Goal: Use online tool/utility: Utilize a website feature to perform a specific function

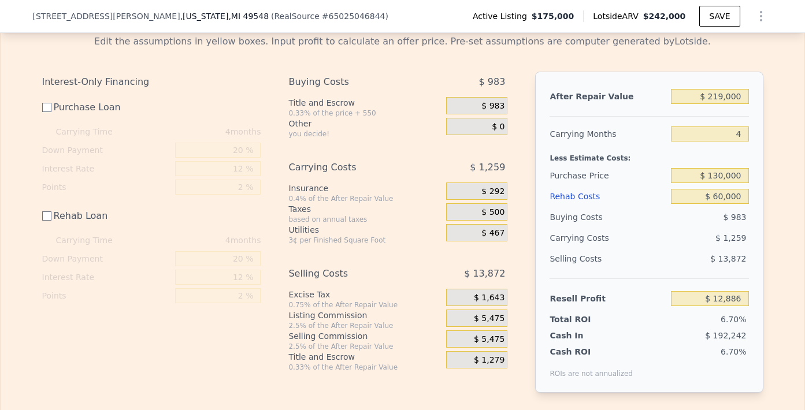
scroll to position [1808, 0]
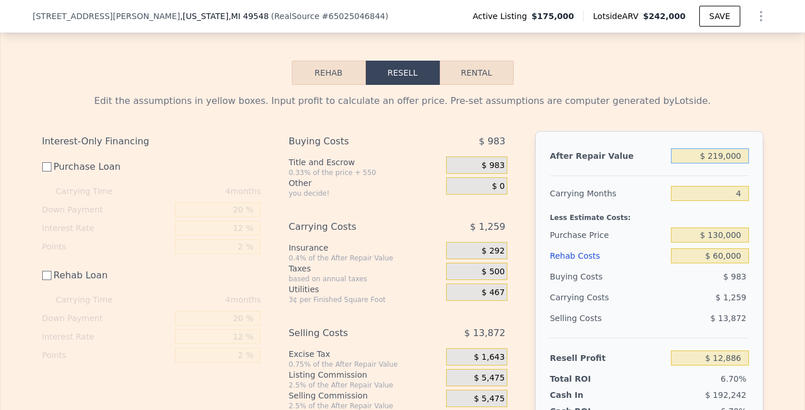
click at [718, 162] on input "$ 219,000" at bounding box center [709, 155] width 77 height 15
type input "$ 21,000"
type input "-$ 172,806"
type input "$ 2,000"
type input "-$ 190,625"
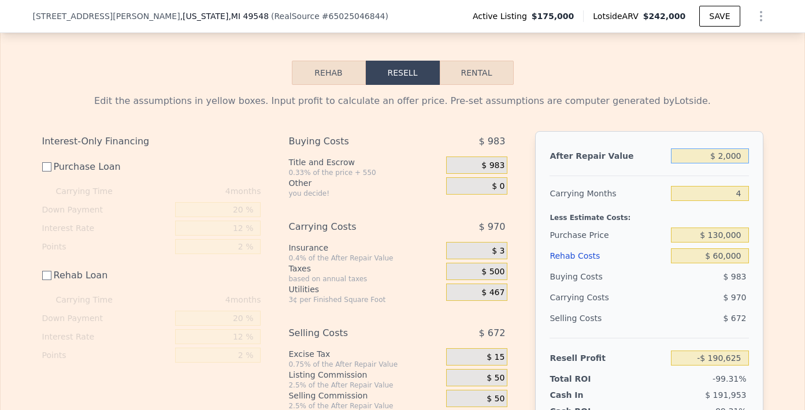
type input "$ 23,000"
type input "-$ 170,931"
type input "$ 234,000"
type input "$ 26,954"
type input "$ 23,000"
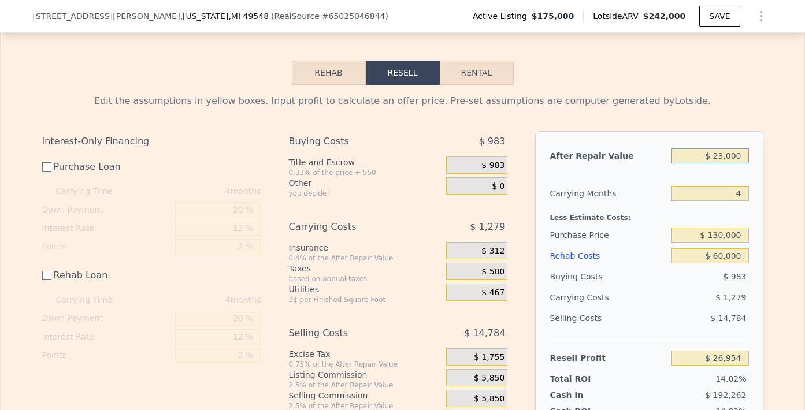
type input "-$ 170,931"
type input "$ 239,000"
type input "$ 31,642"
type input "$ 23,000"
type input "-$ 170,931"
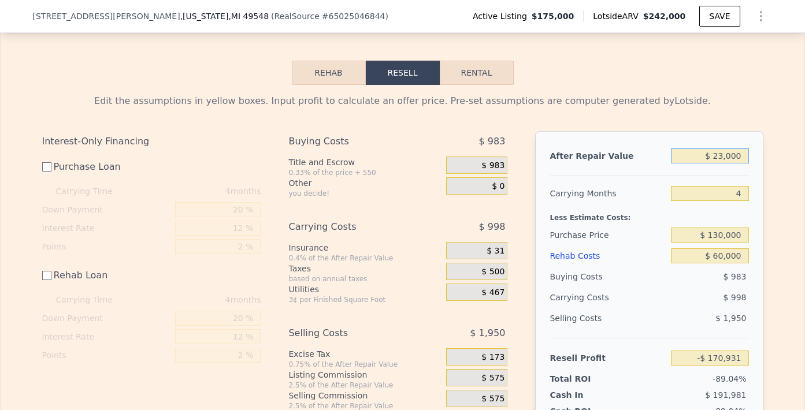
type input "$ 2,000"
type input "-$ 190,625"
type input "$ 22,000"
type input "-$ 171,867"
type input "$ 2,000"
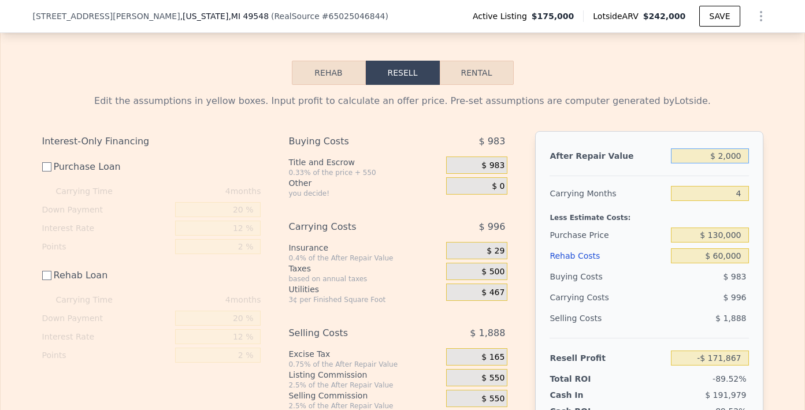
type input "-$ 190,625"
type input "$ 29,000"
type input "-$ 165,304"
type input "$ 2,000"
type input "-$ 190,625"
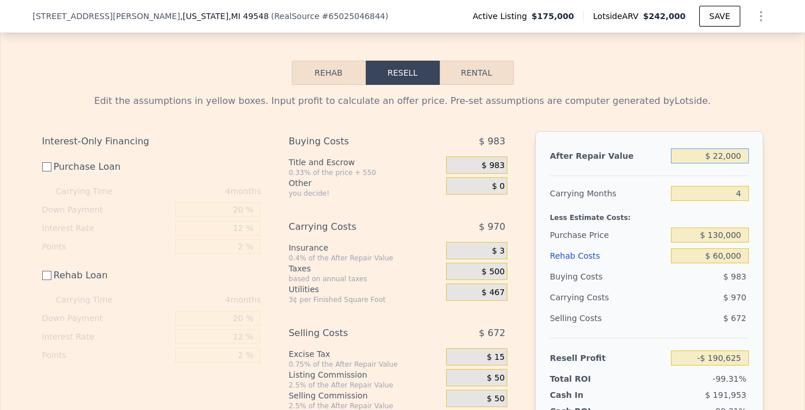
type input "$ 229,000"
type input "$ 22,264"
type input "$ 22,000"
type input "-$ 171,867"
type input "$ 2,000"
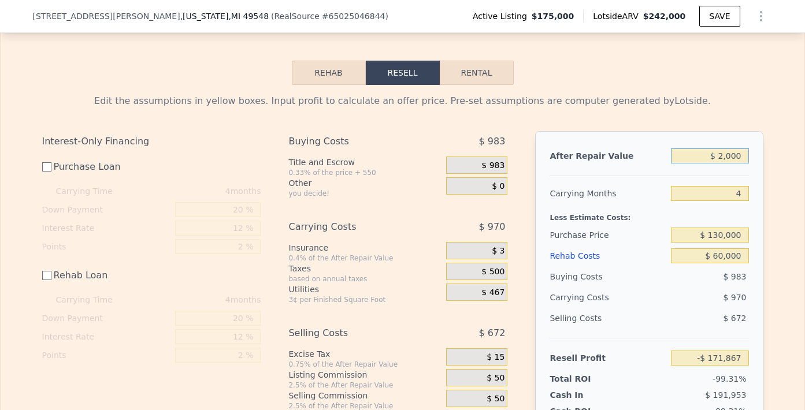
type input "-$ 190,625"
type input "$ 239,000"
type input "$ 31,642"
type input "$ 23,000"
type input "-$ 170,931"
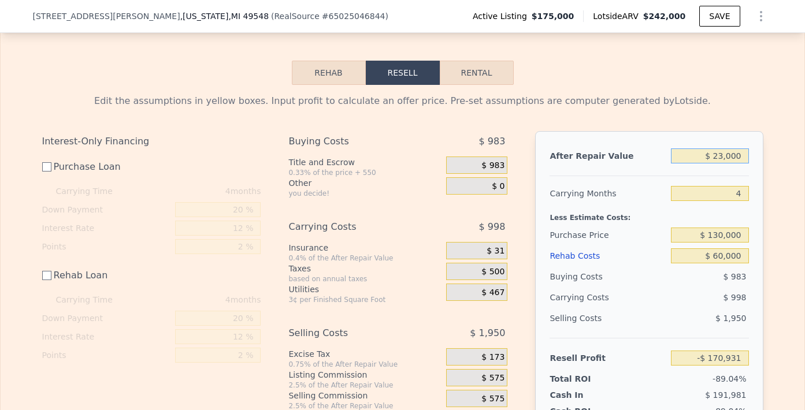
type input "$ 2,000"
type input "-$ 190,625"
type input "$ 000"
type input "-$ 192,500"
type input "$ 24,000"
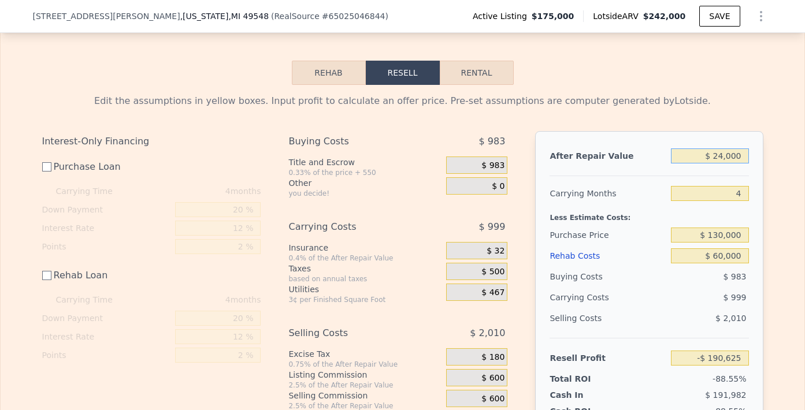
type input "-$ 169,992"
type input "$ 249,000"
type input "$ 41,021"
type input "$ 249,000"
click at [718, 241] on input "$ 130,000" at bounding box center [709, 235] width 77 height 15
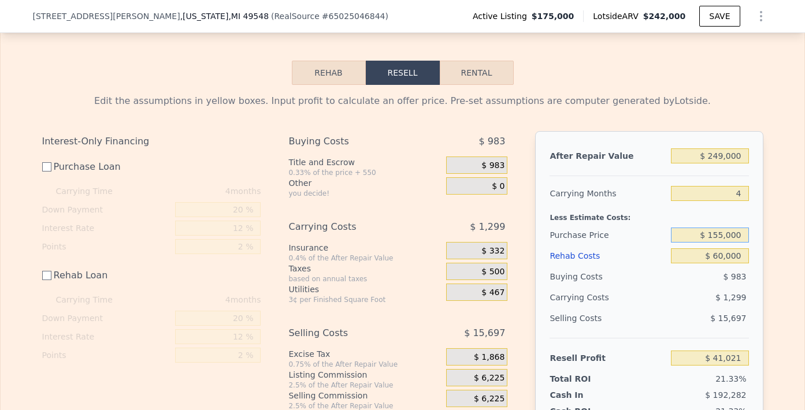
type input "$ 155,000"
type input "$ 15,938"
click at [795, 209] on div "Rehab Resell Rental Edit the assumptions in yellow boxes. Input profit to calcu…" at bounding box center [402, 265] width 805 height 513
click at [741, 237] on input "$ 155,000" at bounding box center [709, 235] width 77 height 15
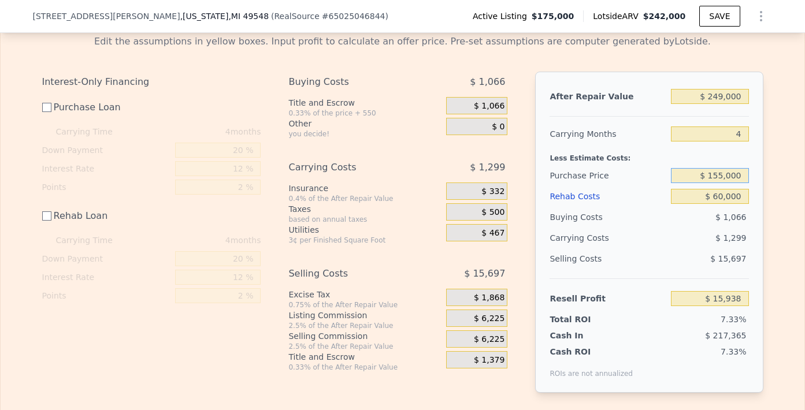
scroll to position [1889, 0]
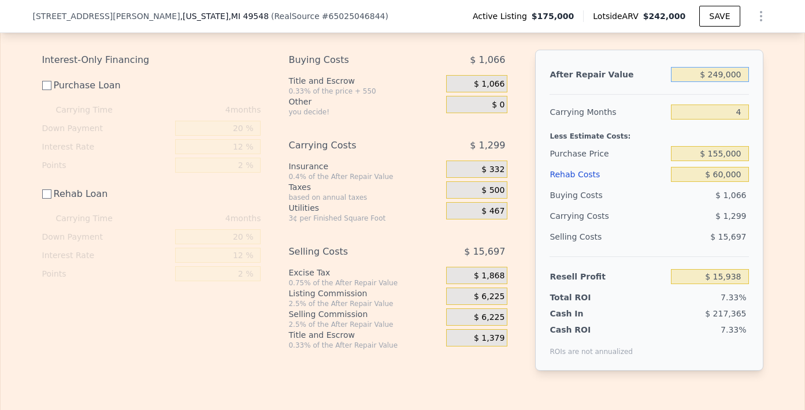
click at [715, 77] on input "$ 249,000" at bounding box center [709, 74] width 77 height 15
type input "$ 239,000"
type input "$ 6,559"
type input "$ 229,000"
type input "-$ 2,819"
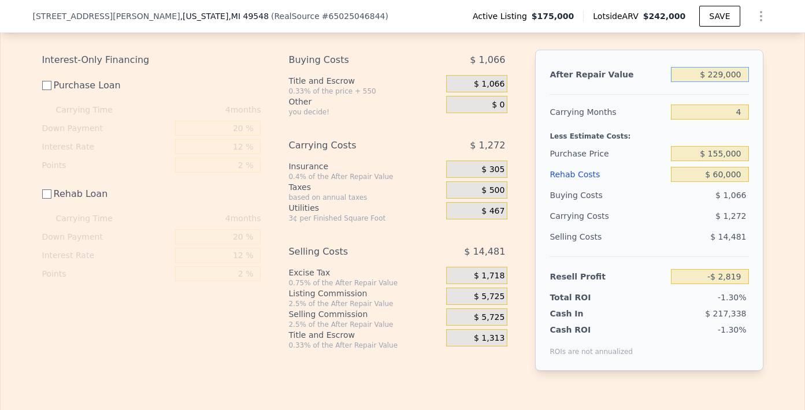
type input "$ 29,000"
type input "-$ 190,387"
type input "$ 239,000"
type input "$ 6,559"
type input "$ 249,000"
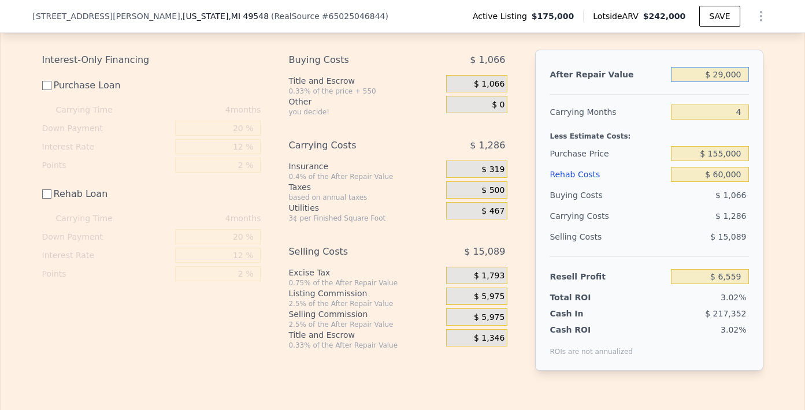
type input "$ 15,938"
type input "$ 259,000"
type input "$ 25,317"
type input "$ 29,000"
type input "-$ 190,387"
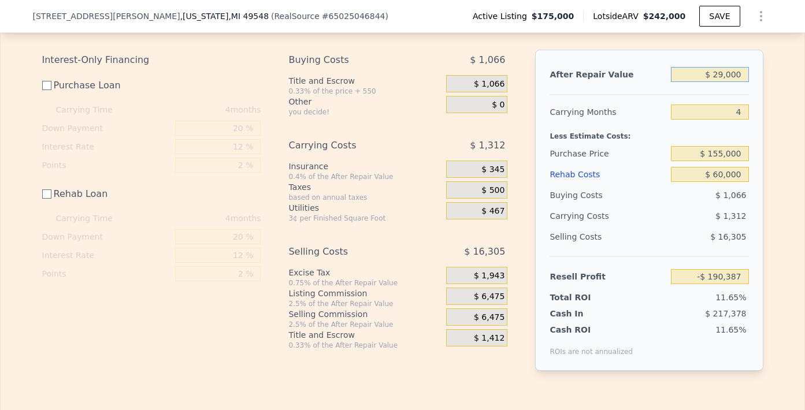
type input "$ 269,000"
type input "$ 34,694"
type input "$ 259,000"
type input "$ 25,317"
type input "$ 259,000"
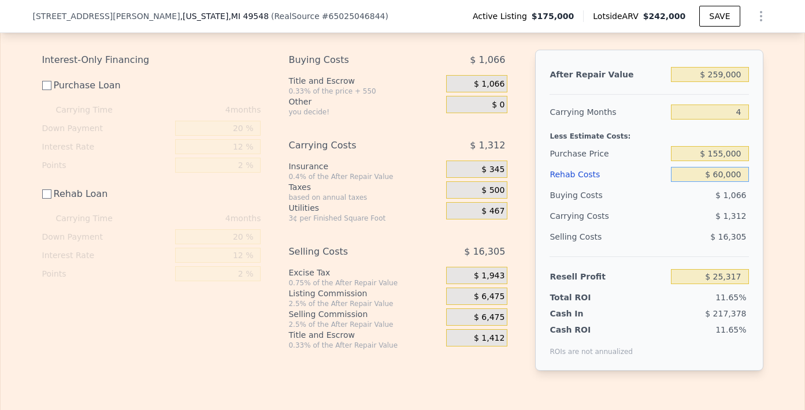
click at [716, 181] on input "$ 60,000" at bounding box center [709, 174] width 77 height 15
type input "$ 0000"
type input "$ 85,317"
type input "$ 50,000"
type input "$ 35,317"
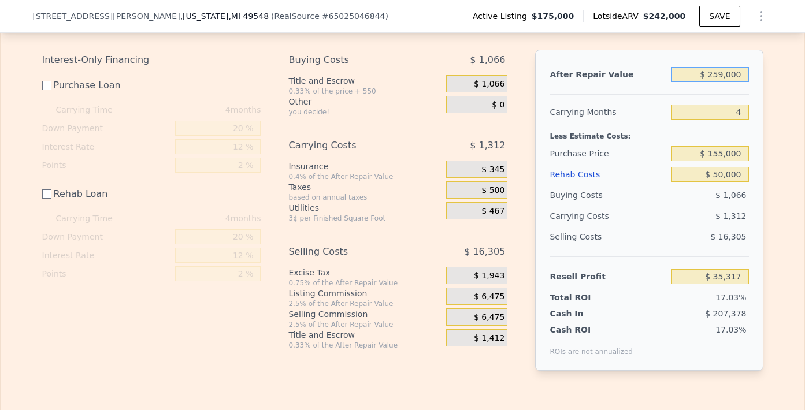
click at [715, 80] on input "$ 259,000" at bounding box center [709, 74] width 77 height 15
type input "$ 29,000"
type input "-$ 180,387"
type input "$ 239,000"
type input "$ 16,559"
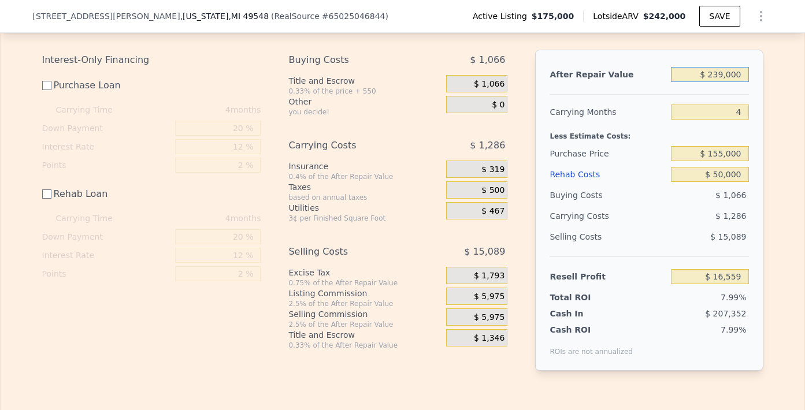
type input "$ 239,000"
click at [715, 159] on input "$ 155,000" at bounding box center [709, 153] width 77 height 15
type input "$ 130,000"
type input "$ 41,642"
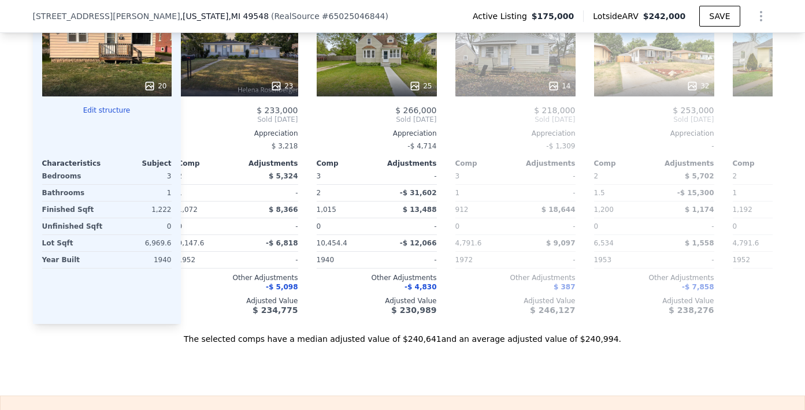
scroll to position [0, 573]
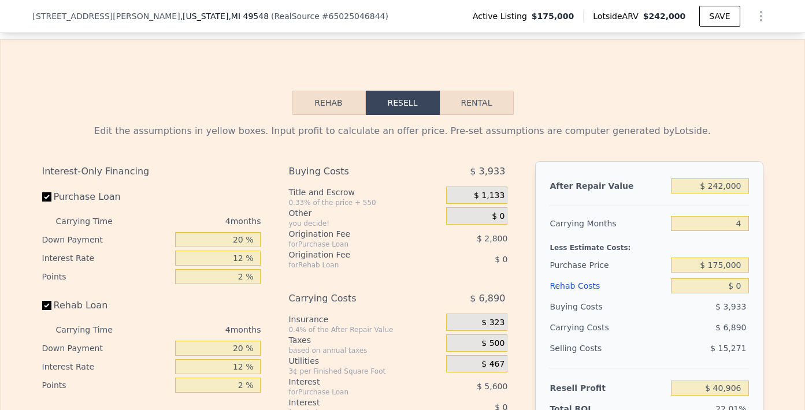
scroll to position [1768, 0]
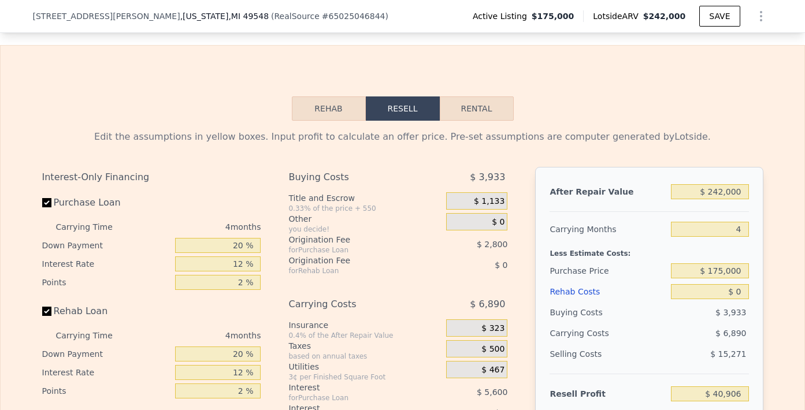
click at [332, 96] on div "Rehab Resell Rental Edit the assumptions in yellow boxes. Input profit to calcu…" at bounding box center [402, 323] width 805 height 557
click at [328, 109] on button "Rehab" at bounding box center [329, 108] width 74 height 24
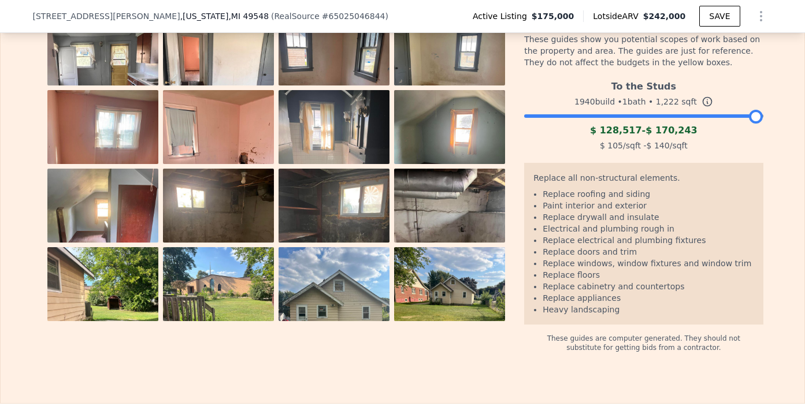
scroll to position [1959, 0]
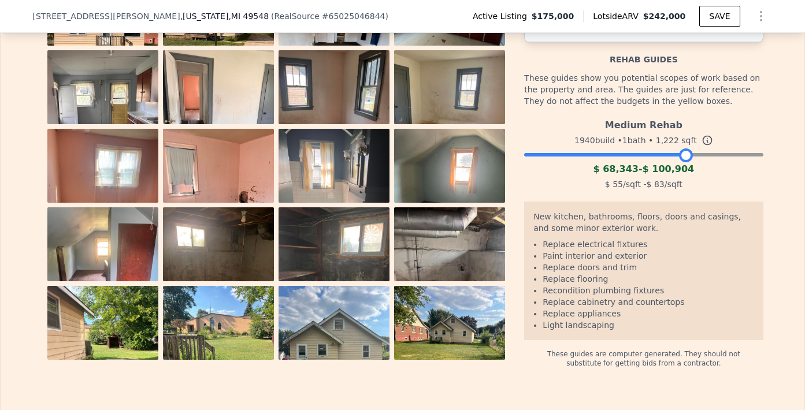
drag, startPoint x: 750, startPoint y: 158, endPoint x: 681, endPoint y: 159, distance: 69.3
click at [681, 159] on div at bounding box center [686, 155] width 14 height 14
drag, startPoint x: 681, startPoint y: 159, endPoint x: 643, endPoint y: 159, distance: 37.6
click at [643, 159] on div at bounding box center [649, 155] width 14 height 14
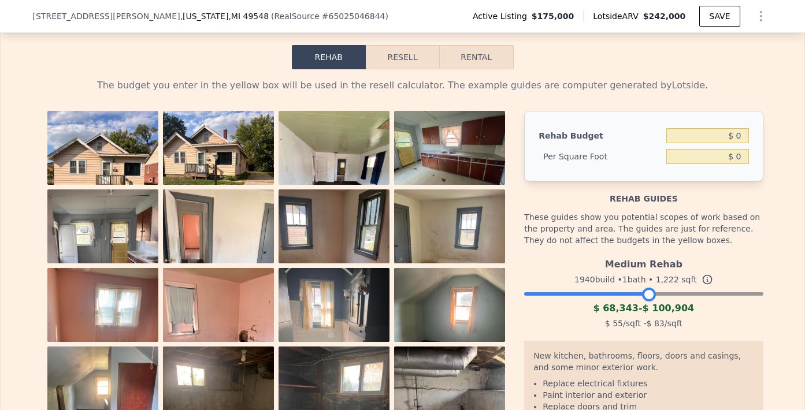
scroll to position [1792, 0]
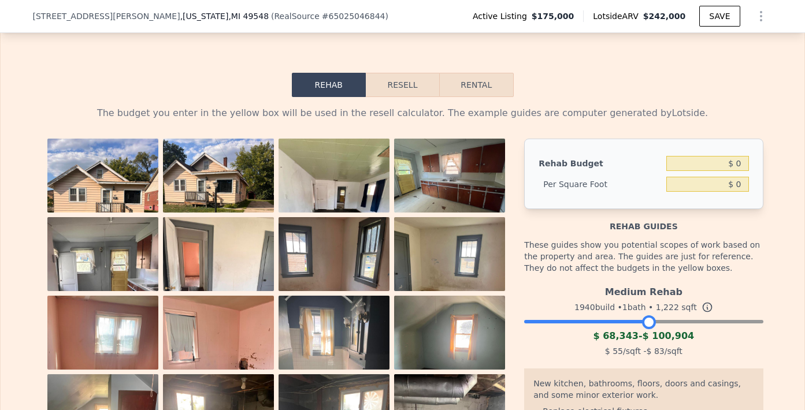
click at [115, 191] on img at bounding box center [102, 213] width 111 height 148
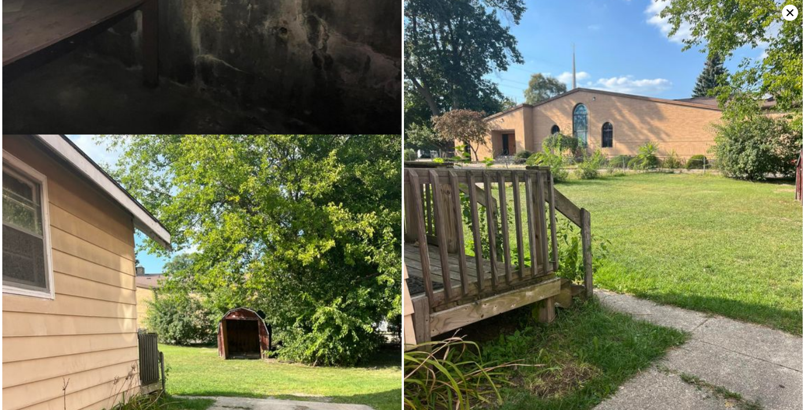
scroll to position [3420, 0]
